Goal: Task Accomplishment & Management: Manage account settings

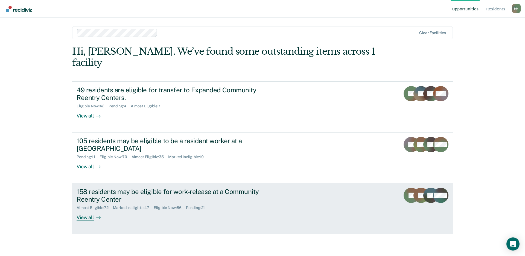
click at [263, 189] on div "158 residents may be eligible for work-release at a Community Reentry Center" at bounding box center [173, 196] width 192 height 16
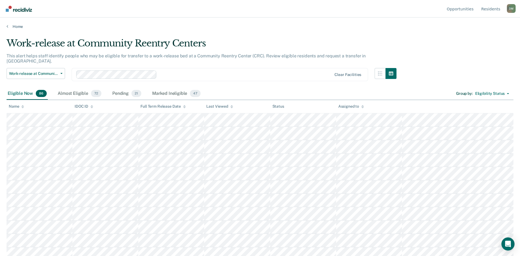
click at [231, 108] on div at bounding box center [231, 106] width 3 height 5
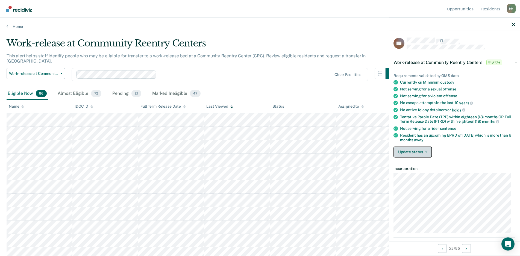
click at [420, 150] on button "Update status" at bounding box center [413, 152] width 39 height 11
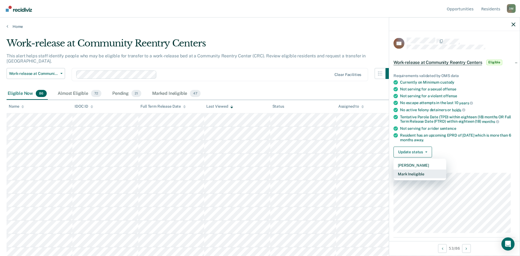
click at [408, 172] on button "Mark Ineligible" at bounding box center [420, 173] width 53 height 9
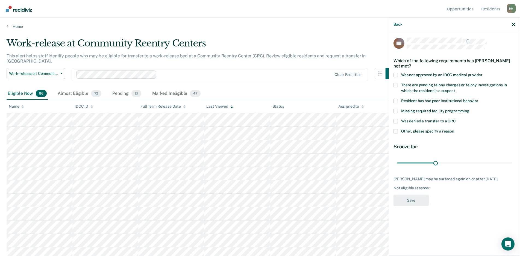
click at [396, 120] on span at bounding box center [396, 121] width 4 height 4
click at [456, 119] on input "Was denied a transfer to a CRC" at bounding box center [456, 119] width 0 height 0
click at [397, 132] on span at bounding box center [396, 131] width 4 height 4
click at [454, 129] on input "Other, please specify a reason" at bounding box center [454, 129] width 0 height 0
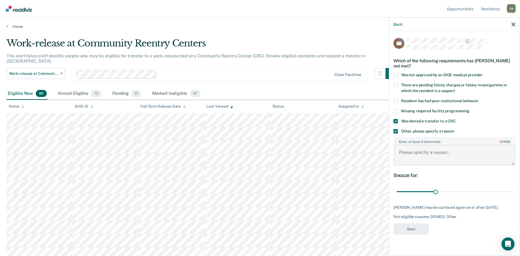
click at [439, 154] on textarea "Enter at least 3 characters 0 / 1600" at bounding box center [454, 155] width 121 height 20
type textarea "Multiple absconding"
drag, startPoint x: 436, startPoint y: 194, endPoint x: 367, endPoint y: 189, distance: 68.8
type input "1"
click at [397, 189] on input "range" at bounding box center [454, 192] width 115 height 10
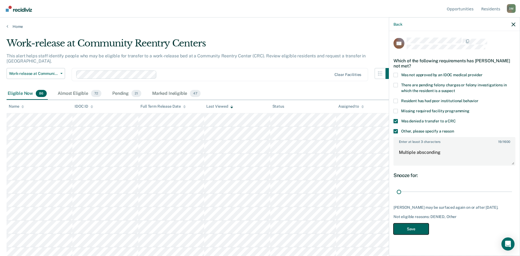
drag, startPoint x: 410, startPoint y: 232, endPoint x: 477, endPoint y: 210, distance: 70.5
click at [410, 232] on button "Save" at bounding box center [411, 228] width 35 height 11
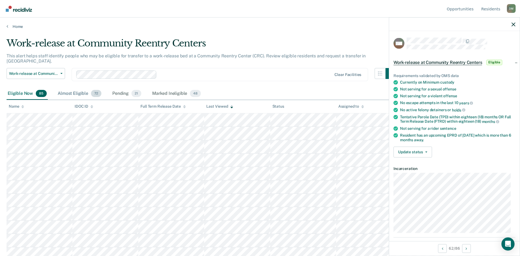
click at [79, 88] on div "Almost Eligible 72" at bounding box center [80, 94] width 46 height 12
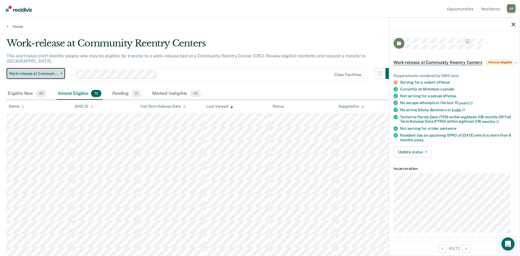
click at [58, 71] on span "Work-release at Community Reentry Centers" at bounding box center [33, 73] width 49 height 5
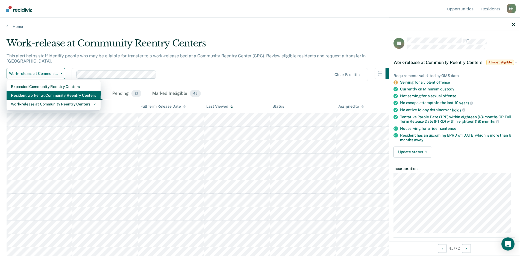
click at [40, 91] on div "Resident worker at Community Reentry Centers" at bounding box center [53, 95] width 85 height 9
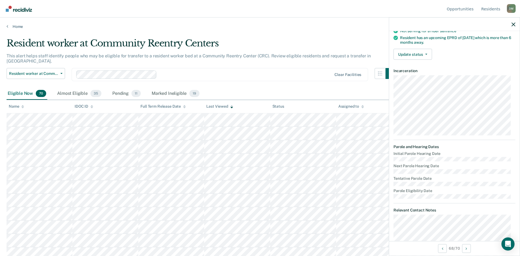
scroll to position [118, 0]
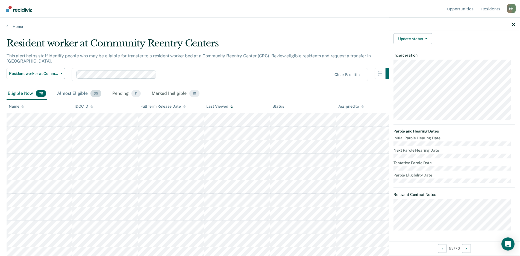
click at [64, 89] on div "Almost Eligible 35" at bounding box center [79, 94] width 46 height 12
click at [515, 25] on icon "button" at bounding box center [514, 24] width 4 height 4
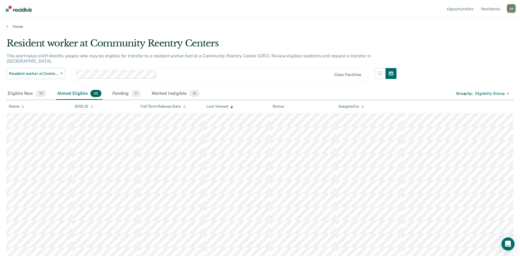
click at [422, 32] on main "Resident worker at Community Reentry Centers This alert helps staff identify pe…" at bounding box center [260, 142] width 520 height 226
click at [492, 12] on link "Resident s" at bounding box center [490, 8] width 21 height 17
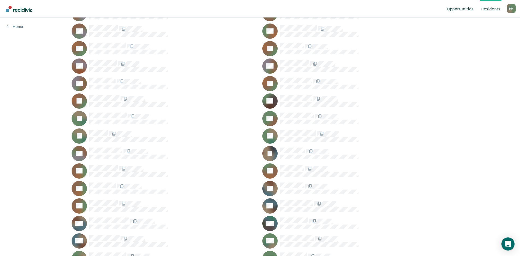
scroll to position [3825, 0]
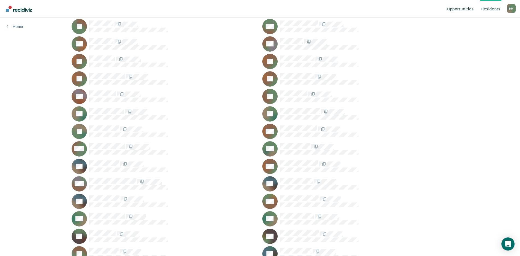
click at [459, 11] on link "Opportunities" at bounding box center [460, 8] width 29 height 17
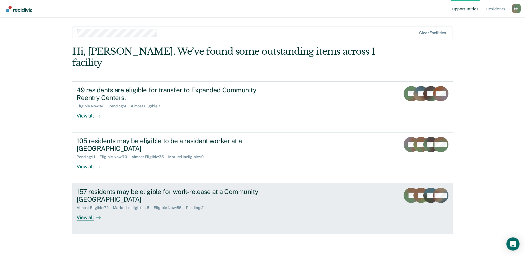
click at [145, 210] on link "157 residents may be eligible for work-release at a Community Reentry Center Al…" at bounding box center [262, 208] width 381 height 51
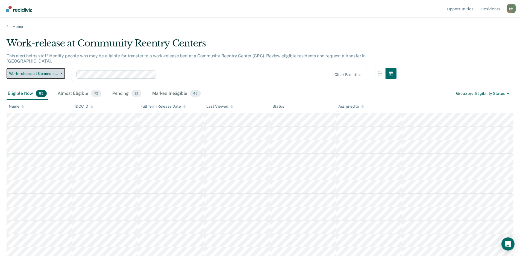
click at [57, 71] on span "Work-release at Community Reentry Centers" at bounding box center [33, 73] width 49 height 5
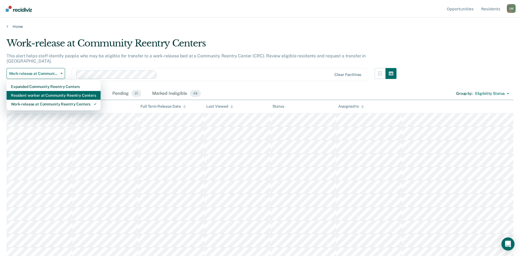
click at [48, 91] on div "Resident worker at Community Reentry Centers" at bounding box center [53, 95] width 85 height 9
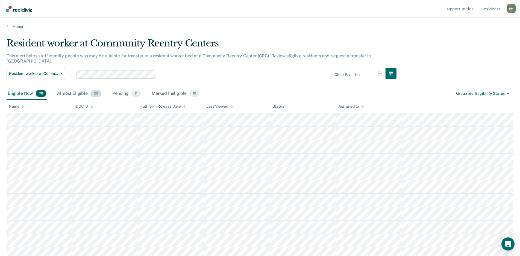
click at [68, 90] on div "Almost Eligible 35" at bounding box center [79, 94] width 46 height 12
click at [118, 91] on div "Pending 11" at bounding box center [126, 94] width 31 height 12
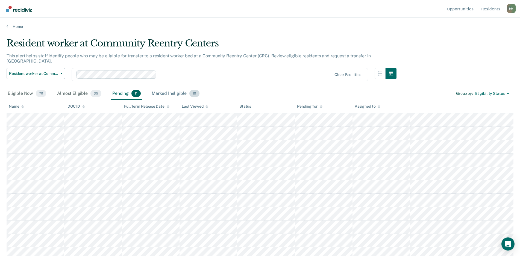
click at [164, 90] on div "Marked Ineligible 19" at bounding box center [176, 94] width 50 height 12
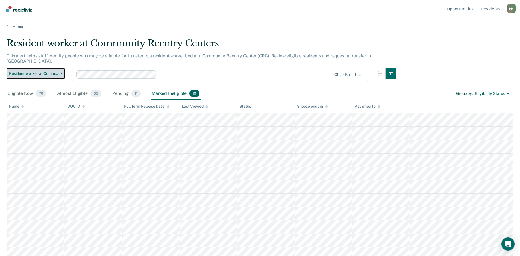
click at [53, 71] on span "Resident worker at Community Reentry Centers" at bounding box center [33, 73] width 49 height 5
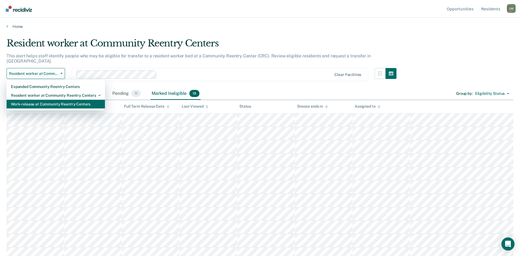
click at [35, 100] on div "Work-release at Community Reentry Centers" at bounding box center [56, 104] width 90 height 9
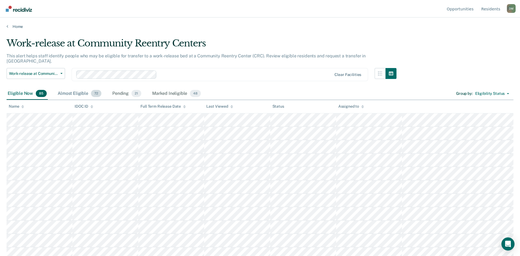
click at [72, 88] on div "Almost Eligible 72" at bounding box center [80, 94] width 46 height 12
click at [116, 90] on div "Pending 21" at bounding box center [126, 94] width 31 height 12
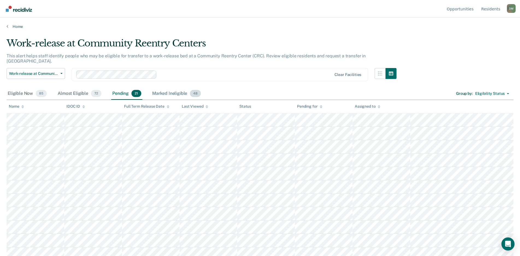
click at [173, 92] on div "Marked Ineligible 48" at bounding box center [176, 94] width 51 height 12
click at [121, 89] on div "Pending 21" at bounding box center [126, 94] width 31 height 12
click at [73, 88] on div "Almost Eligible 72" at bounding box center [80, 94] width 46 height 12
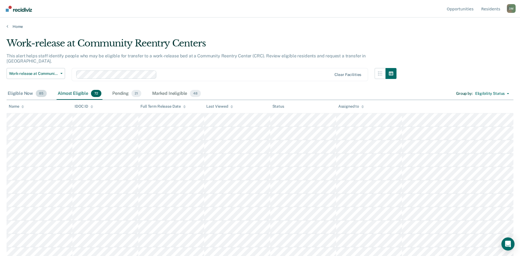
click at [20, 90] on div "Eligible Now 85" at bounding box center [27, 94] width 41 height 12
click at [61, 89] on div "Almost Eligible 72" at bounding box center [80, 94] width 46 height 12
click at [119, 88] on div "Pending 21" at bounding box center [126, 94] width 31 height 12
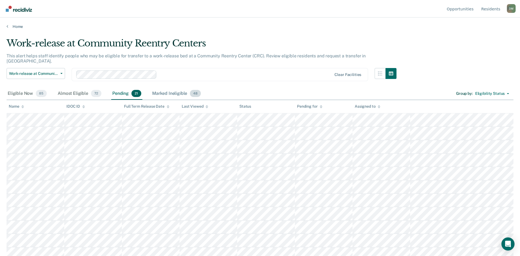
click at [166, 92] on div "Marked Ineligible 48" at bounding box center [176, 94] width 51 height 12
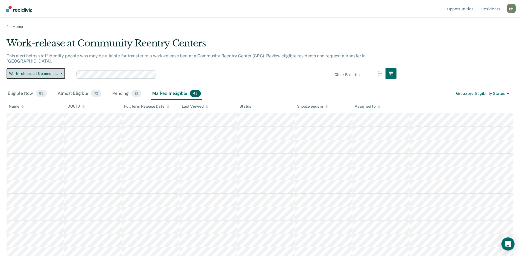
click at [59, 71] on button "Work-release at Community Reentry Centers" at bounding box center [36, 73] width 59 height 11
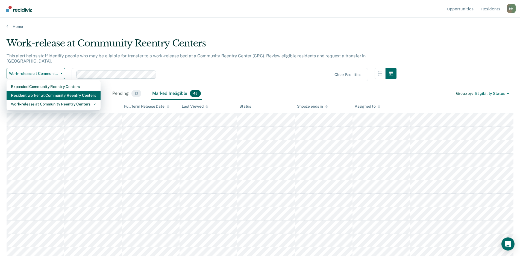
click at [46, 91] on div "Resident worker at Community Reentry Centers" at bounding box center [53, 95] width 85 height 9
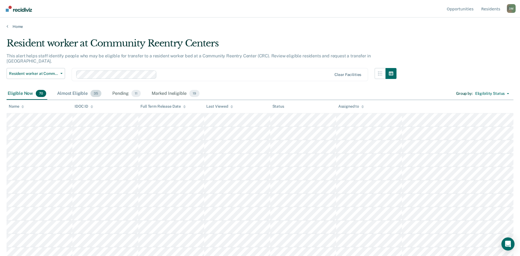
click at [72, 88] on div "Almost Eligible 35" at bounding box center [79, 94] width 46 height 12
click at [114, 88] on div "Pending 11" at bounding box center [126, 94] width 31 height 12
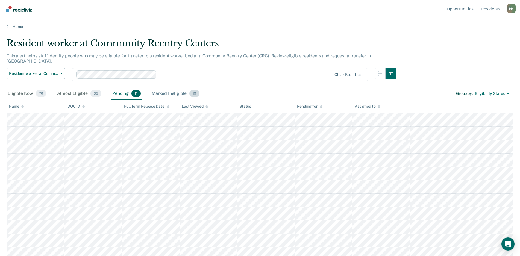
click at [160, 92] on div "Marked Ineligible 19" at bounding box center [176, 94] width 50 height 12
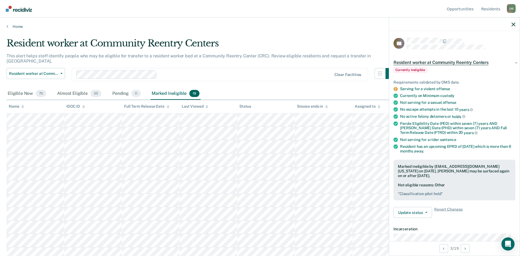
click at [22, 107] on icon at bounding box center [22, 107] width 3 height 4
click at [511, 24] on div at bounding box center [454, 24] width 131 height 14
click at [512, 25] on icon "button" at bounding box center [514, 24] width 4 height 4
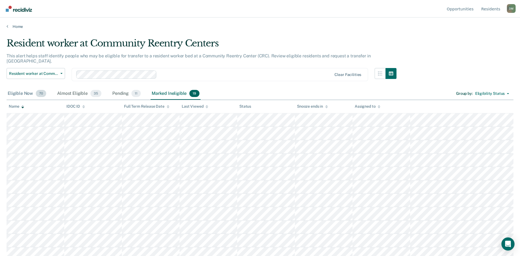
click at [16, 88] on div "Eligible Now 70" at bounding box center [27, 94] width 41 height 12
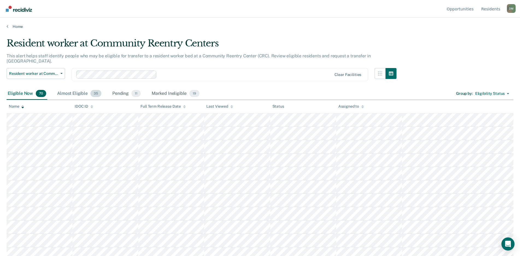
click at [71, 88] on div "Almost Eligible 35" at bounding box center [79, 94] width 46 height 12
click at [121, 89] on div "Pending 11" at bounding box center [126, 94] width 31 height 12
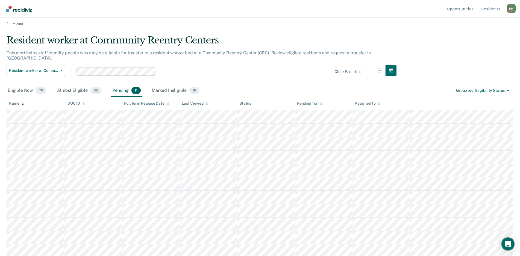
scroll to position [4, 0]
click at [166, 84] on div "Marked Ineligible 19" at bounding box center [176, 90] width 50 height 12
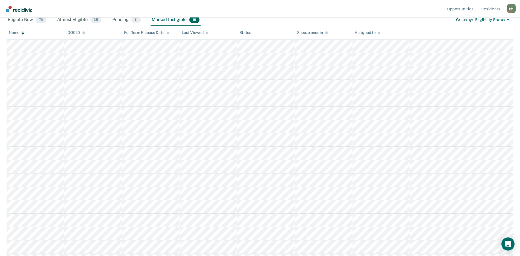
scroll to position [0, 0]
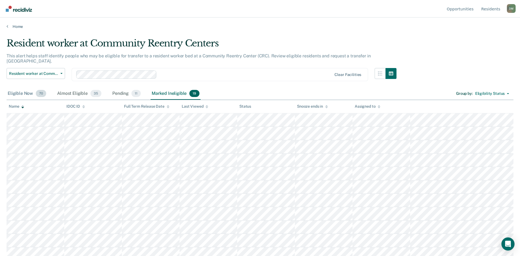
click at [21, 88] on div "Eligible Now 70" at bounding box center [27, 94] width 41 height 12
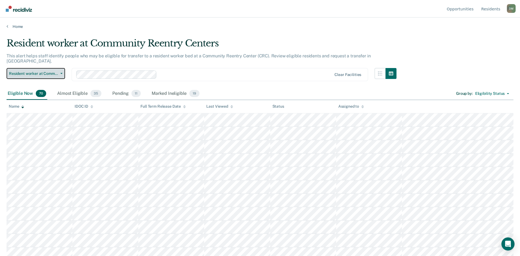
click at [62, 73] on icon "button" at bounding box center [61, 73] width 2 height 1
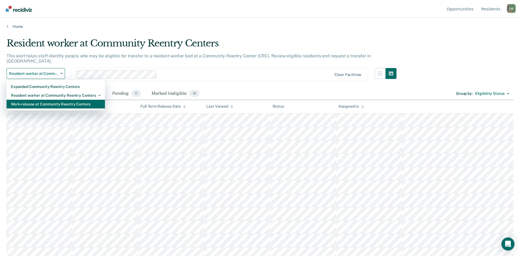
click at [48, 100] on div "Work-release at Community Reentry Centers" at bounding box center [56, 104] width 90 height 9
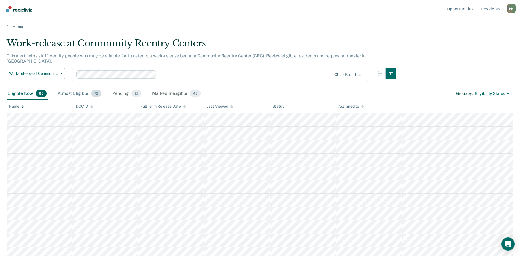
click at [73, 88] on div "Almost Eligible 72" at bounding box center [80, 94] width 46 height 12
click at [119, 88] on div "Pending 21" at bounding box center [126, 94] width 31 height 12
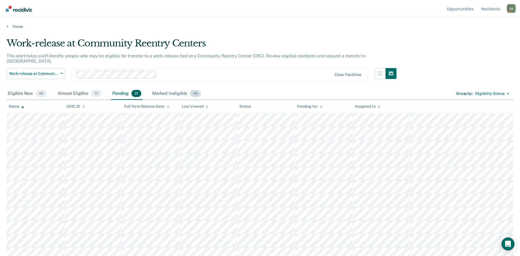
click at [172, 88] on div "Marked Ineligible 48" at bounding box center [176, 94] width 51 height 12
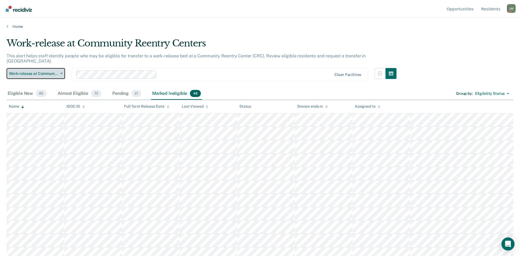
click at [61, 69] on button "Work-release at Community Reentry Centers" at bounding box center [36, 73] width 59 height 11
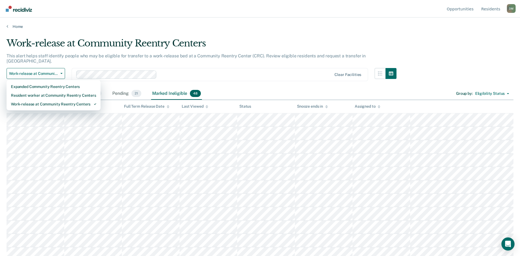
click at [248, 88] on div "Eligible Now 85 Almost Eligible 72 Pending 21 Marked Ineligible 48 Group by : E…" at bounding box center [260, 94] width 507 height 12
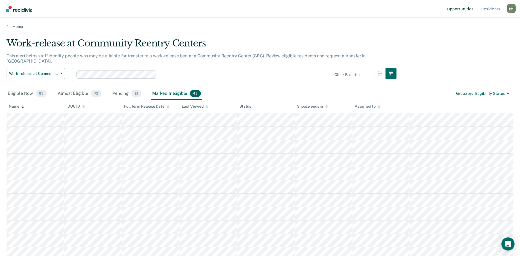
click at [463, 7] on link "Opportunities" at bounding box center [460, 8] width 29 height 17
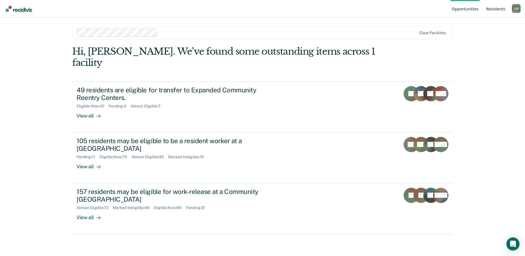
click at [494, 9] on link "Resident s" at bounding box center [495, 8] width 21 height 17
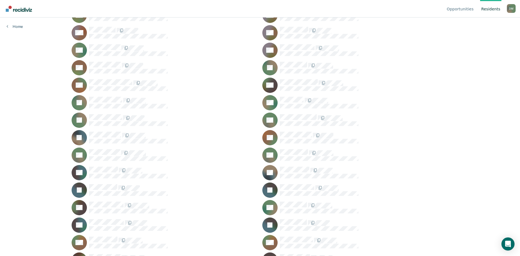
scroll to position [738, 0]
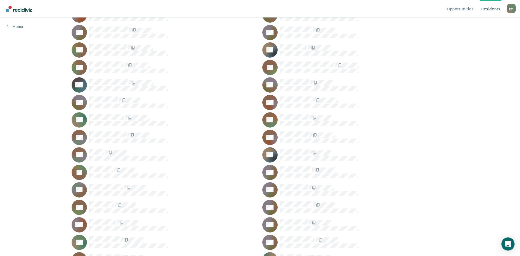
scroll to position [547, 0]
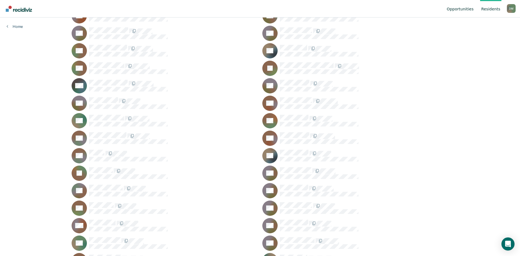
click at [464, 7] on link "Opportunities" at bounding box center [460, 8] width 29 height 17
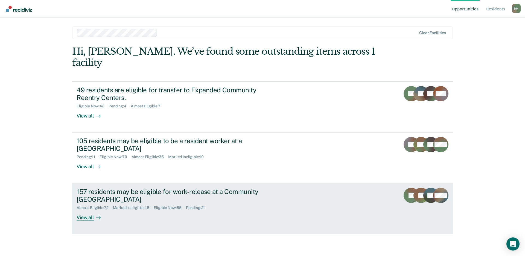
click at [183, 206] on div "Eligible Now : 85" at bounding box center [170, 208] width 32 height 5
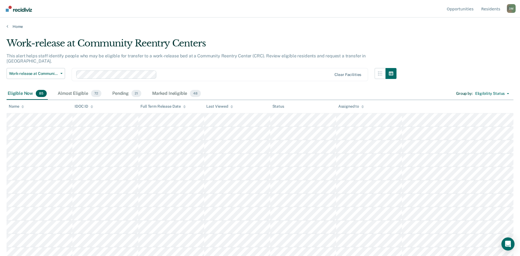
click at [22, 107] on icon at bounding box center [22, 107] width 3 height 1
click at [71, 90] on div "Almost Eligible 72" at bounding box center [80, 94] width 46 height 12
click at [121, 91] on div "Pending 21" at bounding box center [126, 94] width 31 height 12
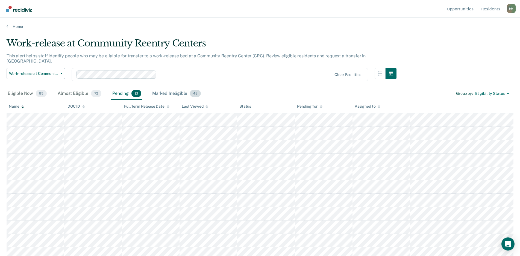
click at [177, 88] on div "Marked Ineligible 48" at bounding box center [176, 94] width 51 height 12
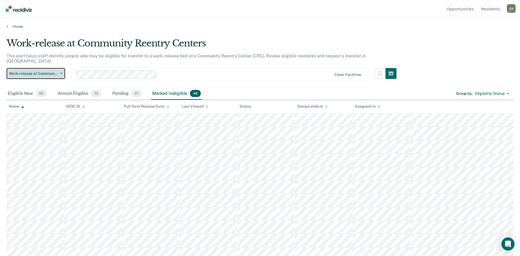
click at [54, 71] on span "Work-release at Community Reentry Centers" at bounding box center [33, 73] width 49 height 5
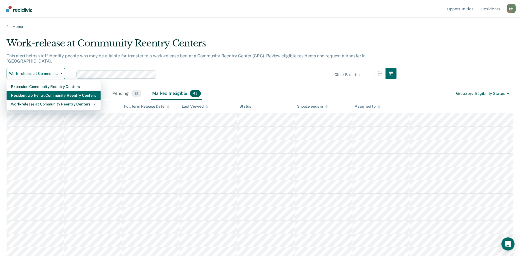
click at [46, 91] on div "Resident worker at Community Reentry Centers" at bounding box center [53, 95] width 85 height 9
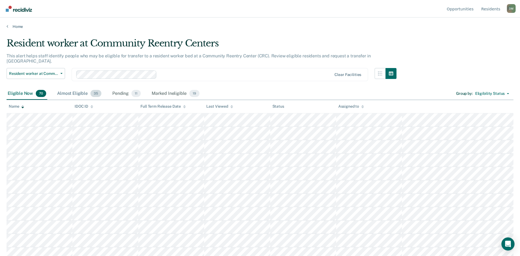
click at [71, 89] on div "Almost Eligible 35" at bounding box center [79, 94] width 46 height 12
click at [119, 90] on div "Pending 11" at bounding box center [126, 94] width 31 height 12
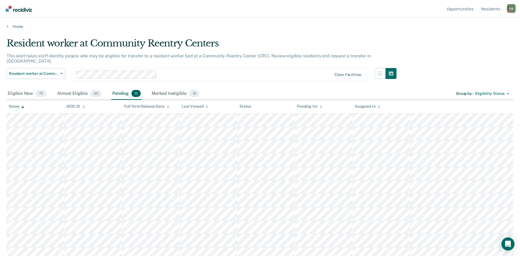
scroll to position [4, 0]
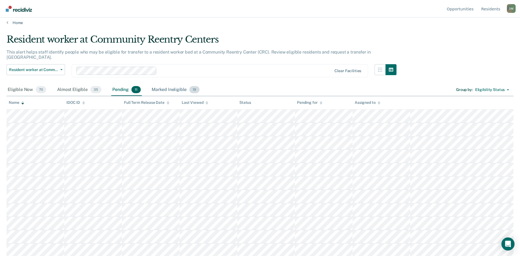
click at [166, 86] on div "Marked Ineligible 19" at bounding box center [176, 90] width 50 height 12
click at [24, 87] on div "Eligible Now 70" at bounding box center [27, 90] width 41 height 12
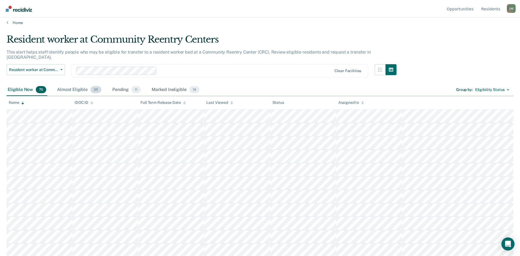
click at [76, 84] on div "Almost Eligible 35" at bounding box center [79, 90] width 46 height 12
click at [122, 84] on div "Pending 11" at bounding box center [126, 90] width 31 height 12
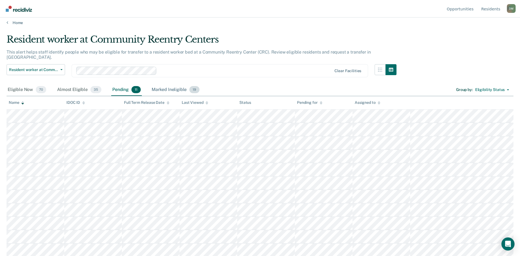
click at [157, 86] on div "Marked Ineligible 19" at bounding box center [176, 90] width 50 height 12
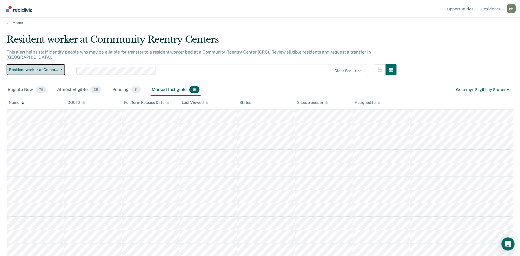
click at [53, 68] on button "Resident worker at Community Reentry Centers" at bounding box center [36, 69] width 59 height 11
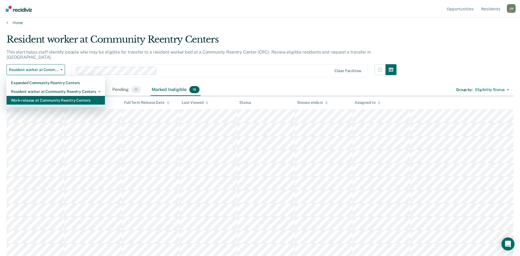
click at [43, 96] on div "Work-release at Community Reentry Centers" at bounding box center [56, 100] width 90 height 9
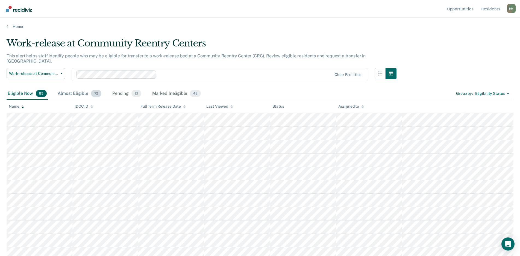
click at [71, 88] on div "Almost Eligible 72" at bounding box center [80, 94] width 46 height 12
click at [118, 90] on div "Pending 21" at bounding box center [126, 94] width 31 height 12
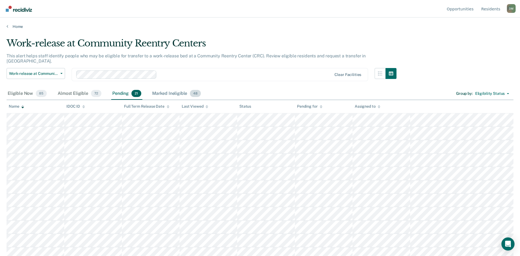
click at [160, 92] on div "Marked Ineligible 48" at bounding box center [176, 94] width 51 height 12
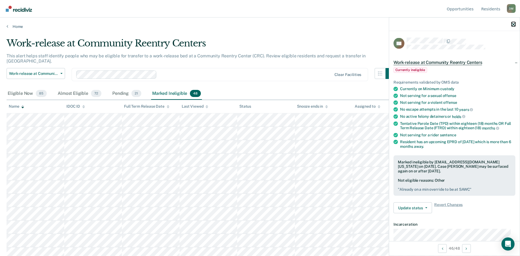
click at [515, 25] on icon "button" at bounding box center [514, 24] width 4 height 4
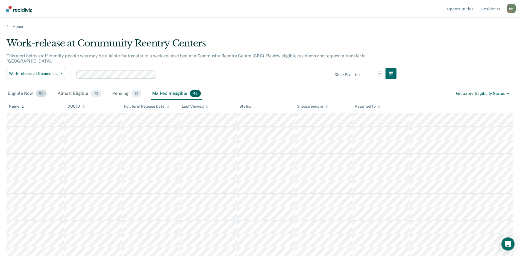
click at [14, 88] on div "Eligible Now 85" at bounding box center [27, 94] width 41 height 12
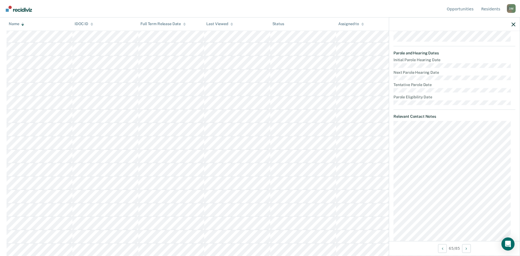
scroll to position [211, 0]
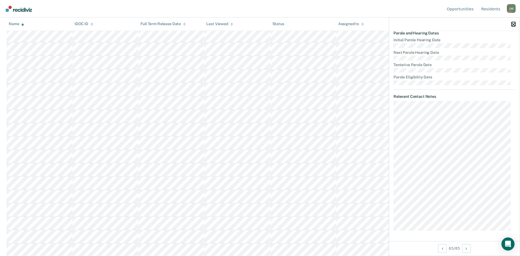
click at [514, 25] on icon "button" at bounding box center [514, 24] width 4 height 4
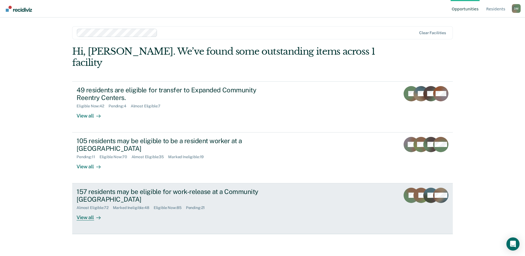
click at [240, 188] on div "157 residents may be eligible for work-release at a Community [GEOGRAPHIC_DATA]" at bounding box center [173, 196] width 192 height 16
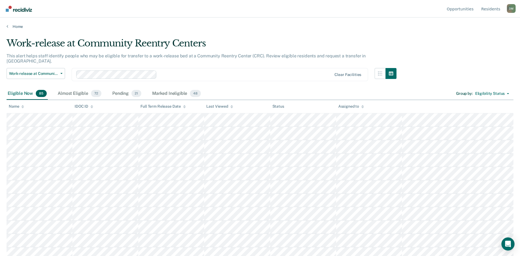
click at [232, 107] on icon at bounding box center [231, 107] width 3 height 1
click at [232, 108] on icon at bounding box center [231, 107] width 3 height 4
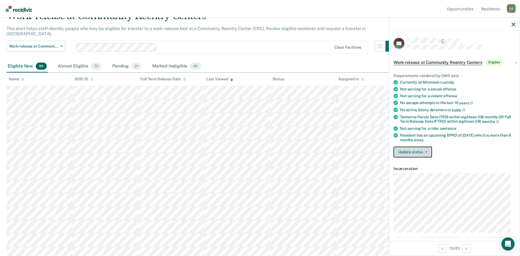
click at [427, 150] on button "Update status" at bounding box center [413, 152] width 39 height 11
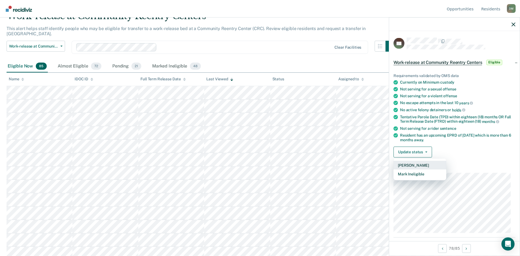
click at [413, 166] on button "[PERSON_NAME]" at bounding box center [420, 165] width 53 height 9
